Goal: Find specific page/section: Find specific page/section

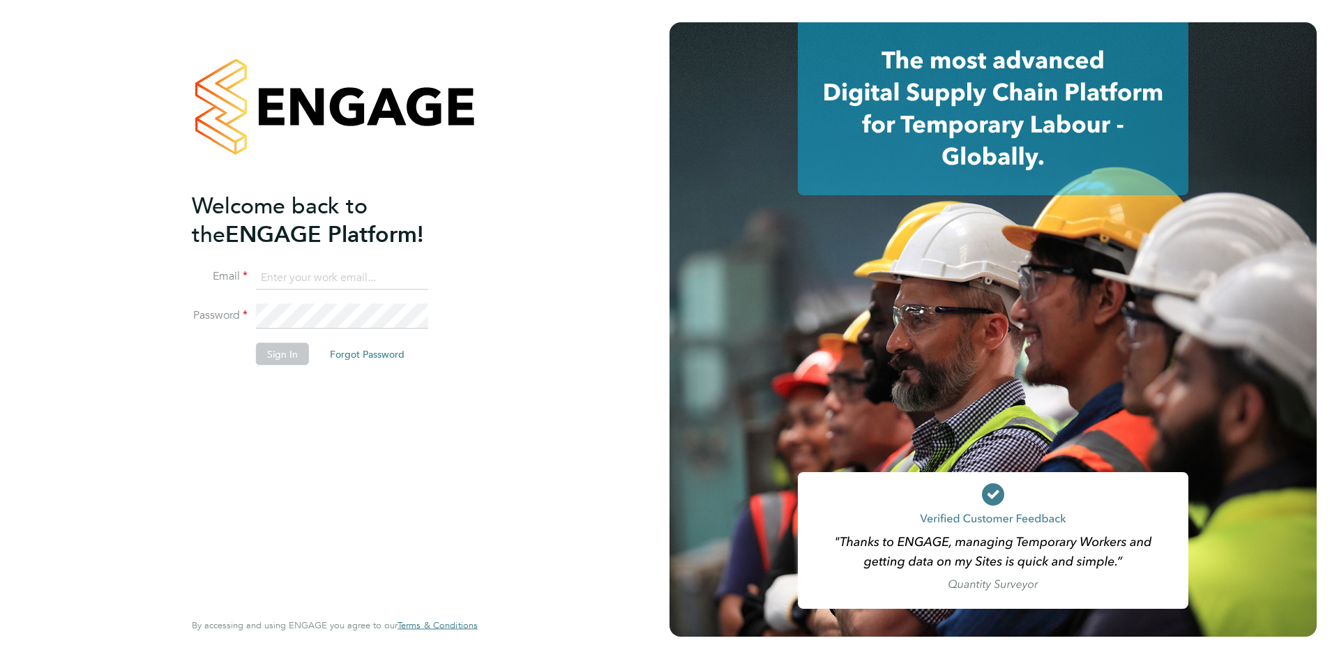
click at [269, 280] on input at bounding box center [342, 277] width 172 height 25
type input "[US_STATE][EMAIL_ADDRESS][PERSON_NAME][DOMAIN_NAME]"
click at [291, 349] on button "Sign In" at bounding box center [282, 353] width 53 height 22
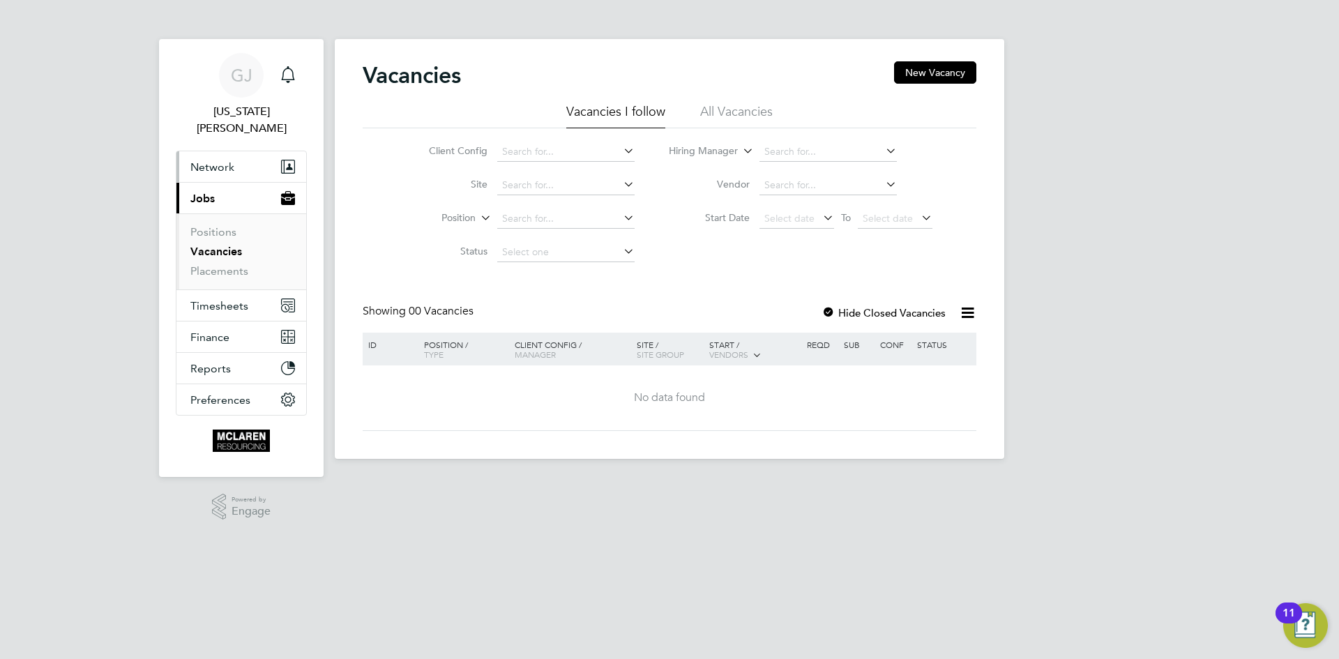
click at [199, 160] on span "Network" at bounding box center [212, 166] width 44 height 13
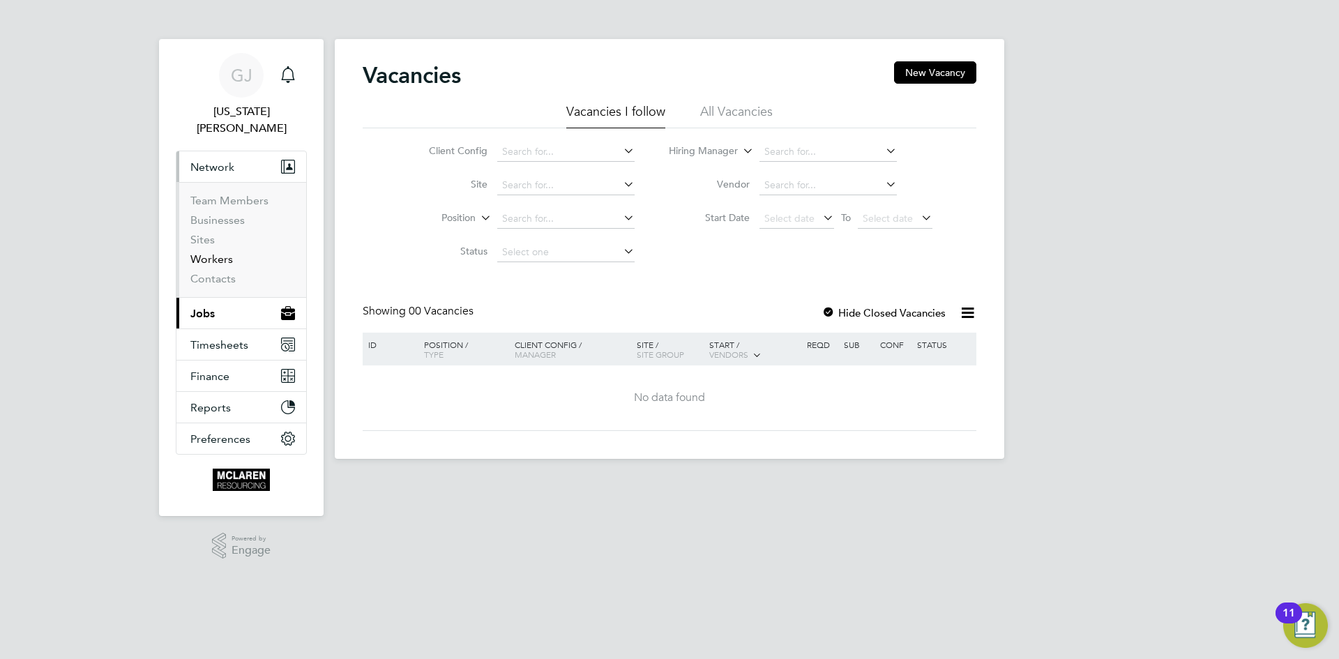
click at [197, 252] on link "Workers" at bounding box center [211, 258] width 43 height 13
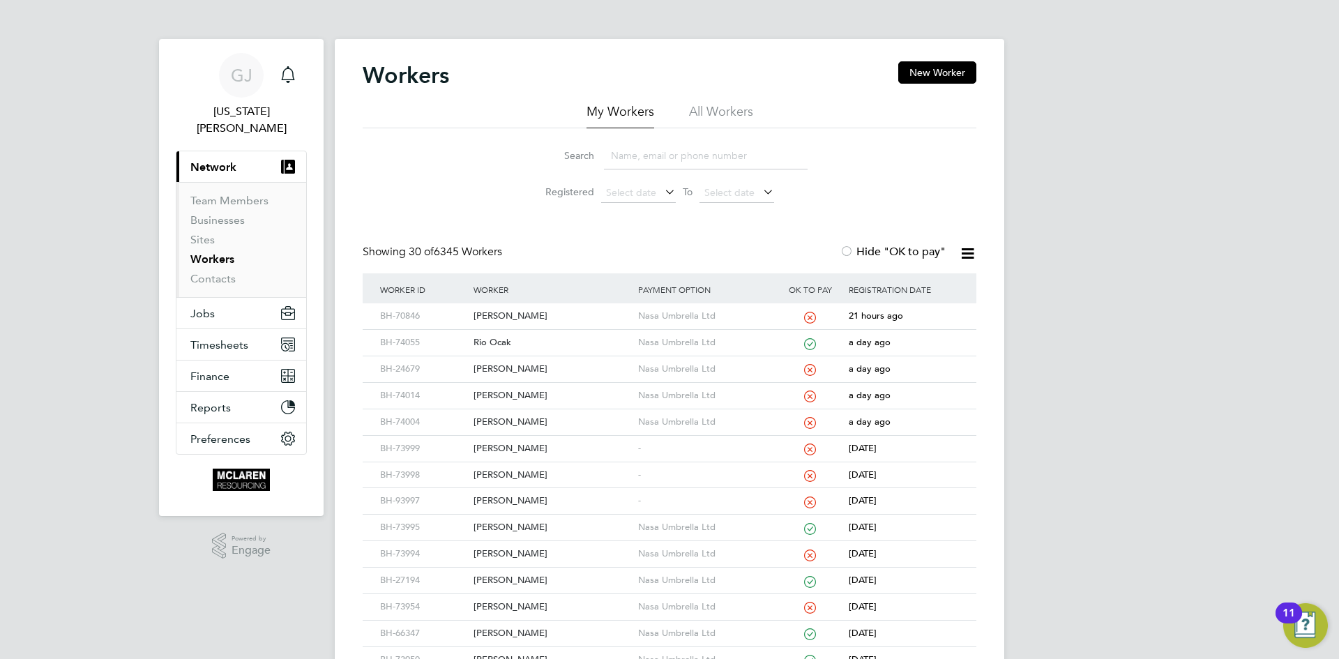
click at [621, 159] on input at bounding box center [706, 155] width 204 height 27
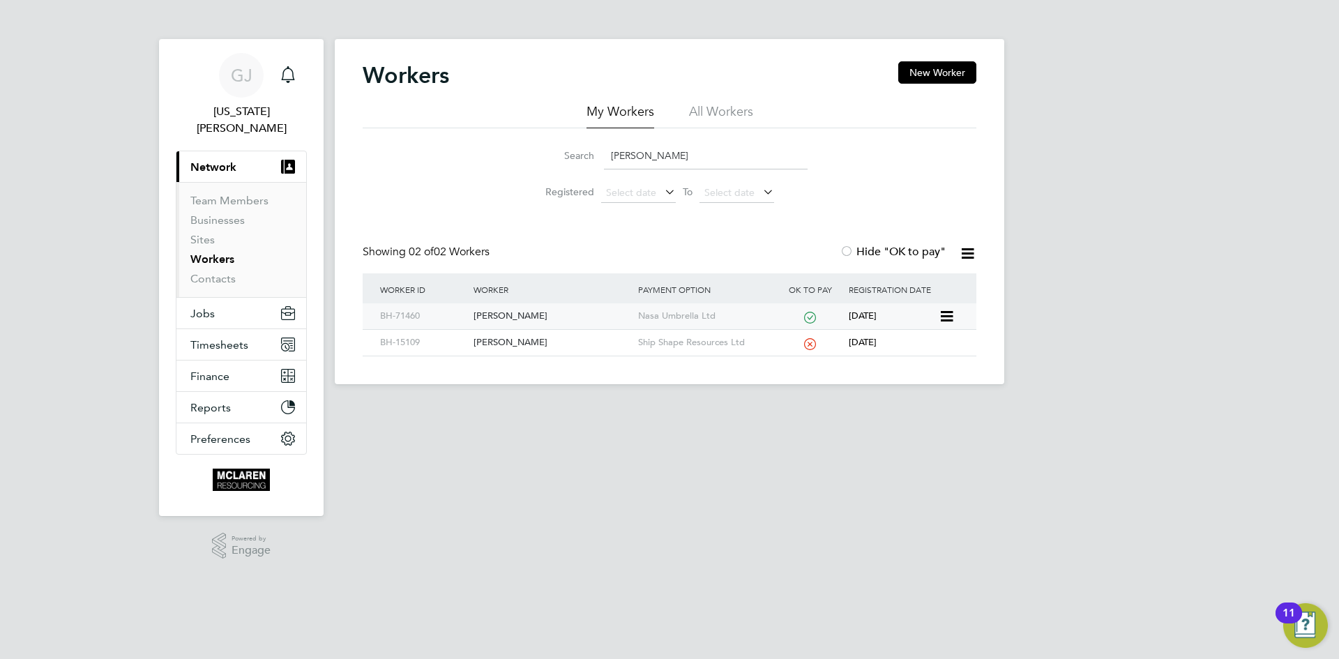
type input "boyle"
click at [537, 319] on div "Edward Boyle" at bounding box center [552, 316] width 164 height 26
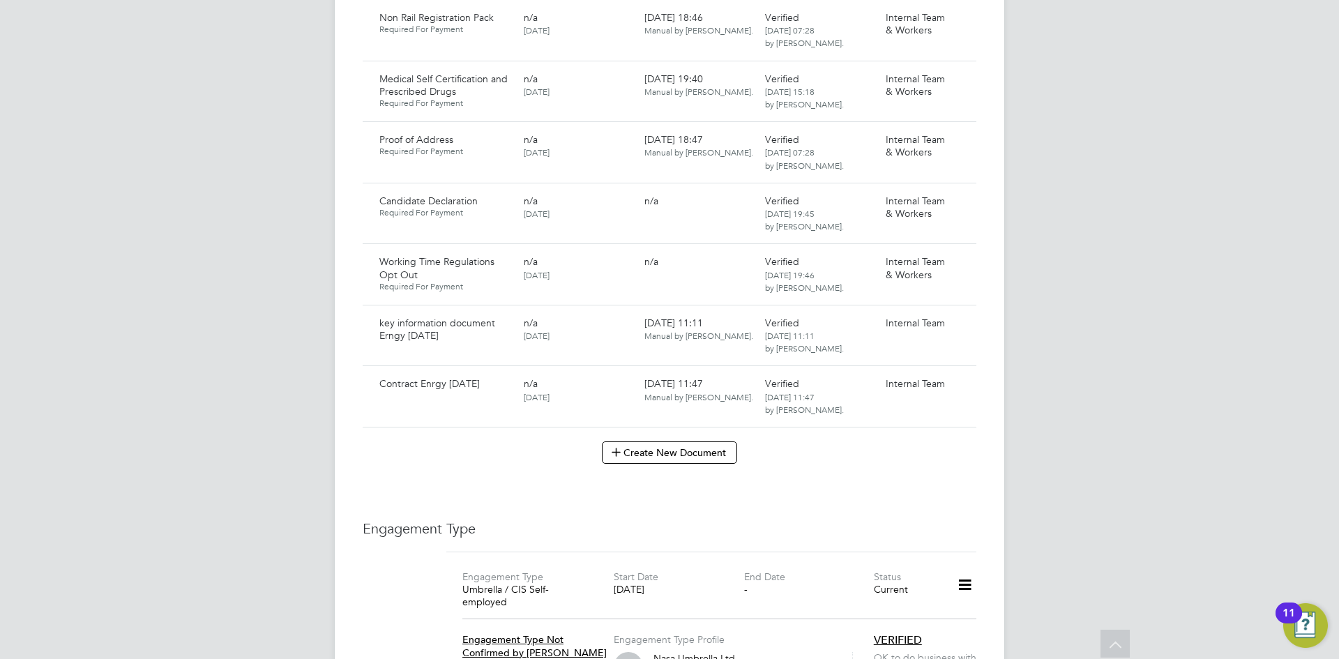
scroll to position [1465, 0]
